Goal: Information Seeking & Learning: Learn about a topic

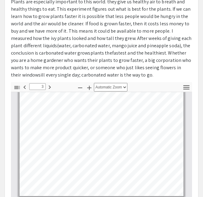
scroll to position [223, 0]
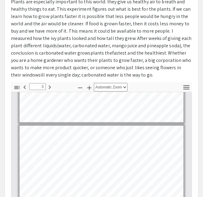
click at [190, 48] on p "Plants are especially important to this world. they give us healthy air to brea…" at bounding box center [101, 38] width 181 height 81
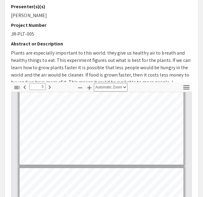
scroll to position [434, 0]
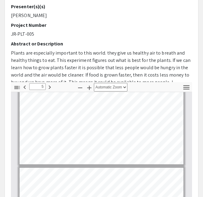
type input "4"
select select "custom"
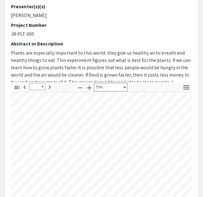
scroll to position [516, 18]
type input "5"
select select "custom"
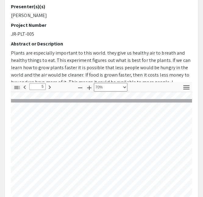
type input "6"
select select "custom"
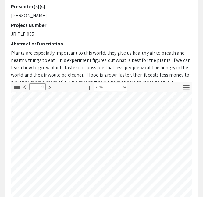
scroll to position [812, 2]
type input "7"
select select "custom"
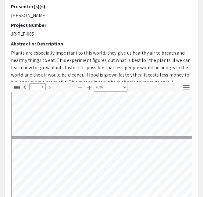
scroll to position [901, 2]
type input "6"
select select "custom"
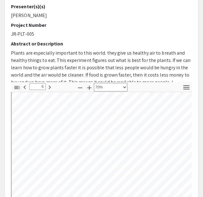
type input "5"
select select "custom"
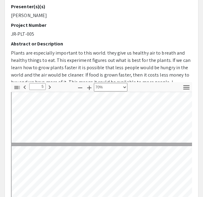
type input "4"
select select "custom"
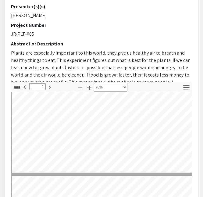
type input "3"
select select "custom"
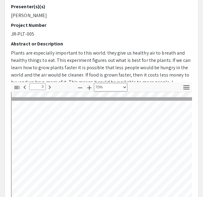
type input "2"
select select "custom"
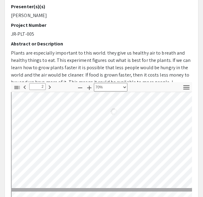
type input "1"
select select "custom"
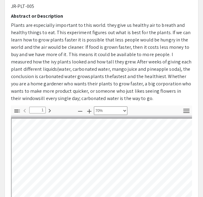
scroll to position [174, 0]
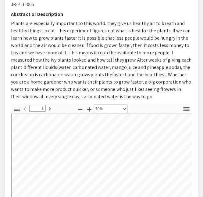
type input "2"
select select "custom"
type input "3"
select select "custom"
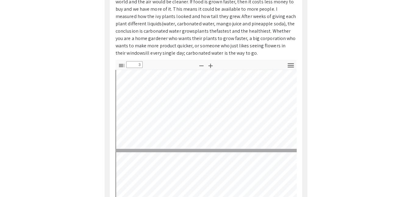
scroll to position [182, 0]
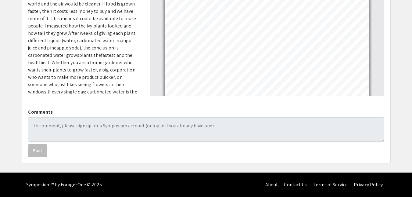
type input "2"
select select "custom"
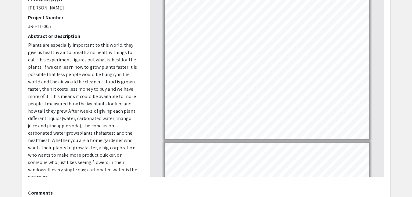
scroll to position [42, 0]
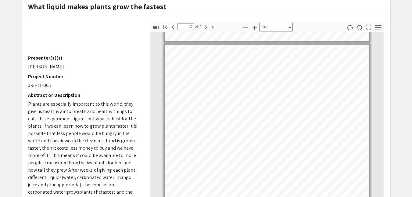
type input "1"
select select "custom"
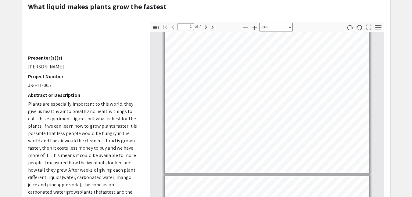
scroll to position [0, 0]
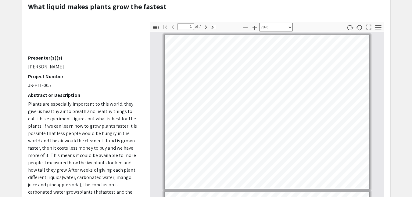
type input "2"
select select "custom"
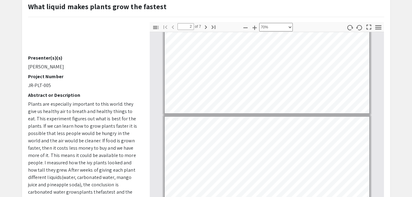
type input "3"
select select "custom"
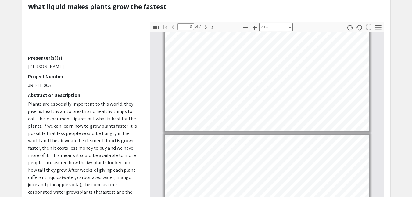
type input "4"
select select "custom"
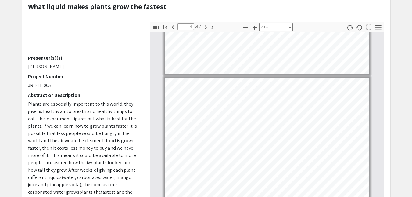
type input "5"
select select "custom"
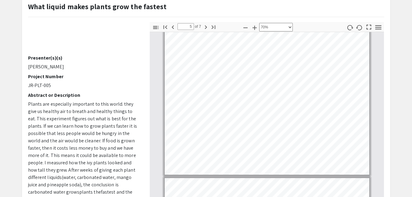
type input "6"
select select "custom"
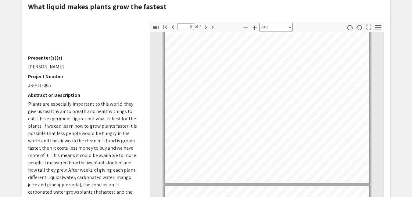
type input "7"
select select "custom"
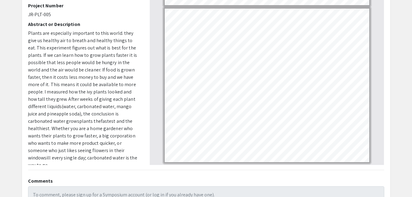
scroll to position [112, 0]
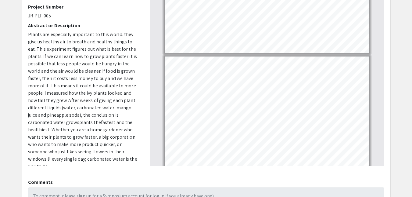
type input "6"
select select "custom"
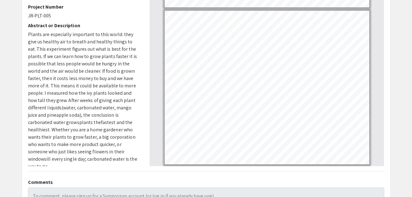
type input "5"
select select "custom"
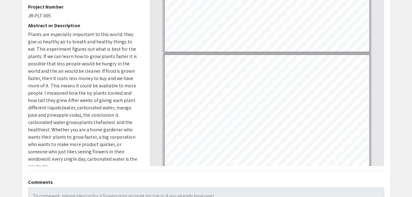
type input "4"
select select "custom"
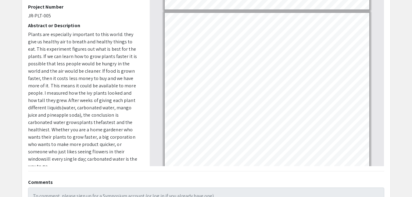
type input "3"
select select "custom"
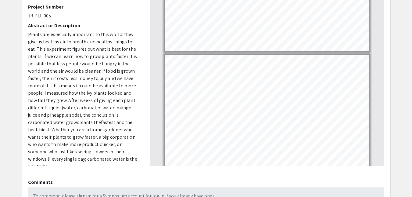
type input "2"
select select "custom"
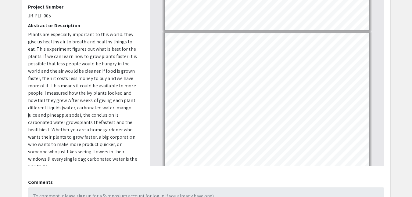
type input "1"
select select "custom"
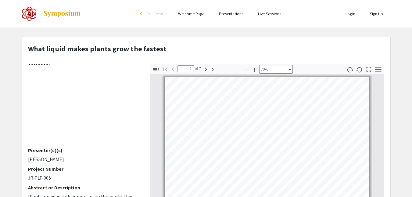
scroll to position [4, 0]
